Goal: Check status: Check status

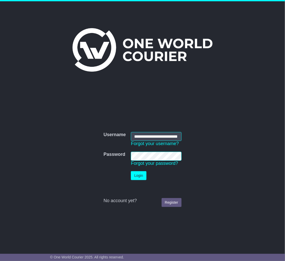
scroll to position [0, 14]
type input "**********"
click at [143, 173] on button "Login" at bounding box center [138, 175] width 15 height 9
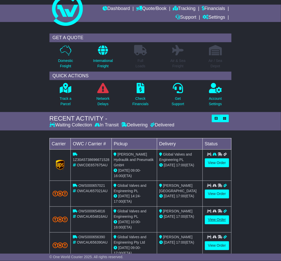
scroll to position [28, 0]
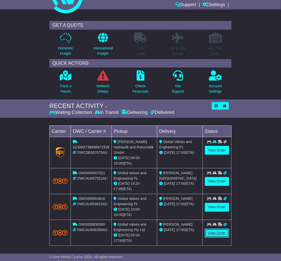
click at [213, 229] on link "View Order" at bounding box center [217, 233] width 25 height 9
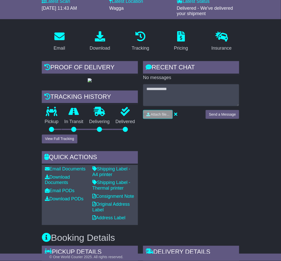
scroll to position [85, 0]
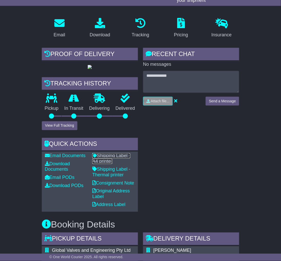
click at [94, 164] on link "Shipping Label - A4 printer" at bounding box center [111, 158] width 38 height 11
click at [57, 172] on link "Download Documents" at bounding box center [57, 167] width 25 height 11
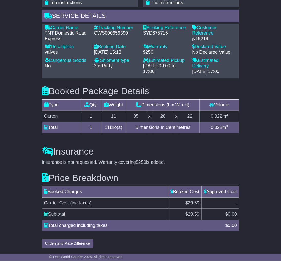
scroll to position [417, 0]
